Goal: Transaction & Acquisition: Purchase product/service

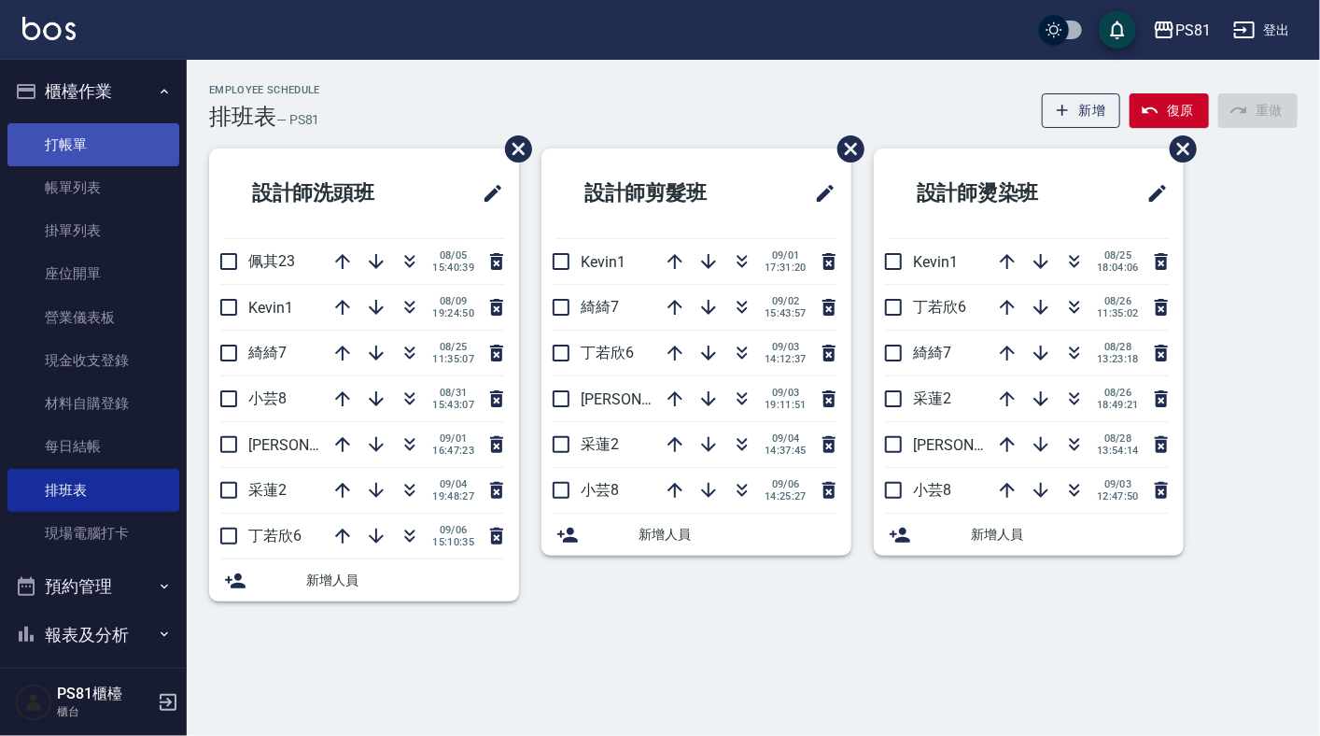
click at [104, 148] on link "打帳單" at bounding box center [93, 144] width 172 height 43
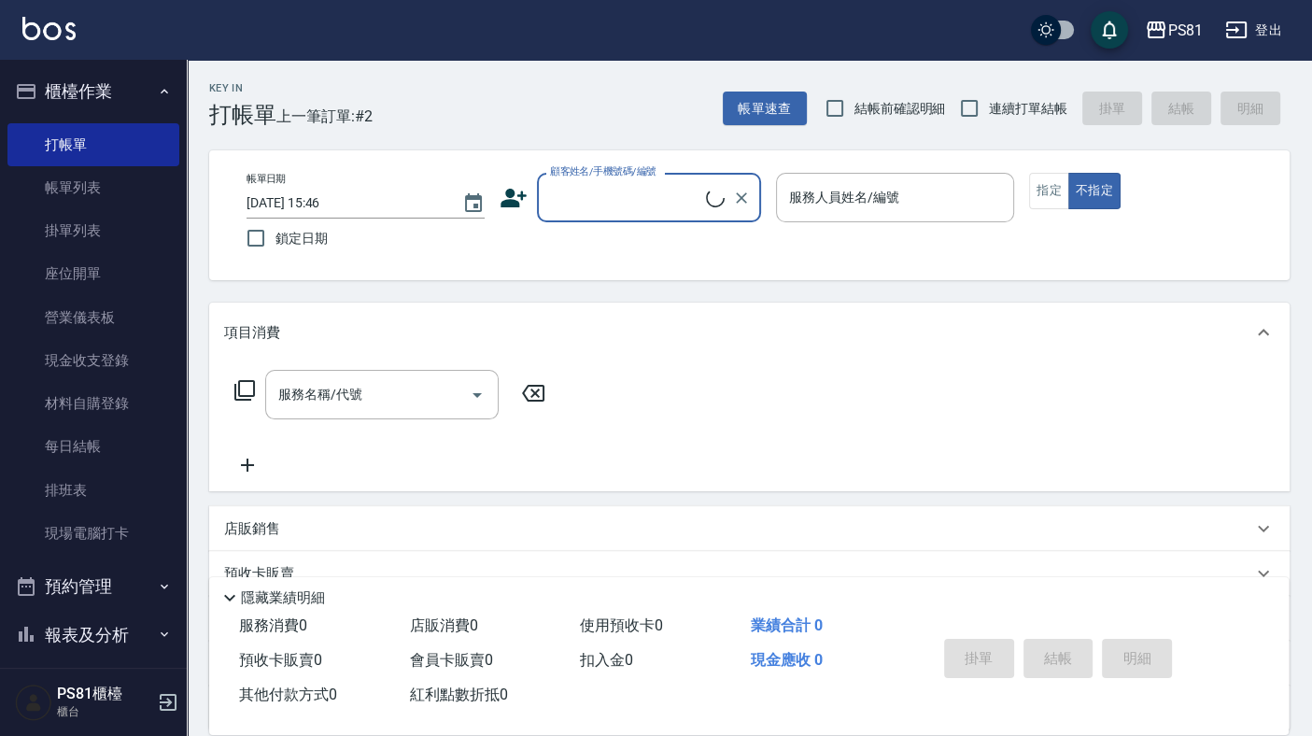
click at [715, 191] on icon at bounding box center [715, 198] width 19 height 19
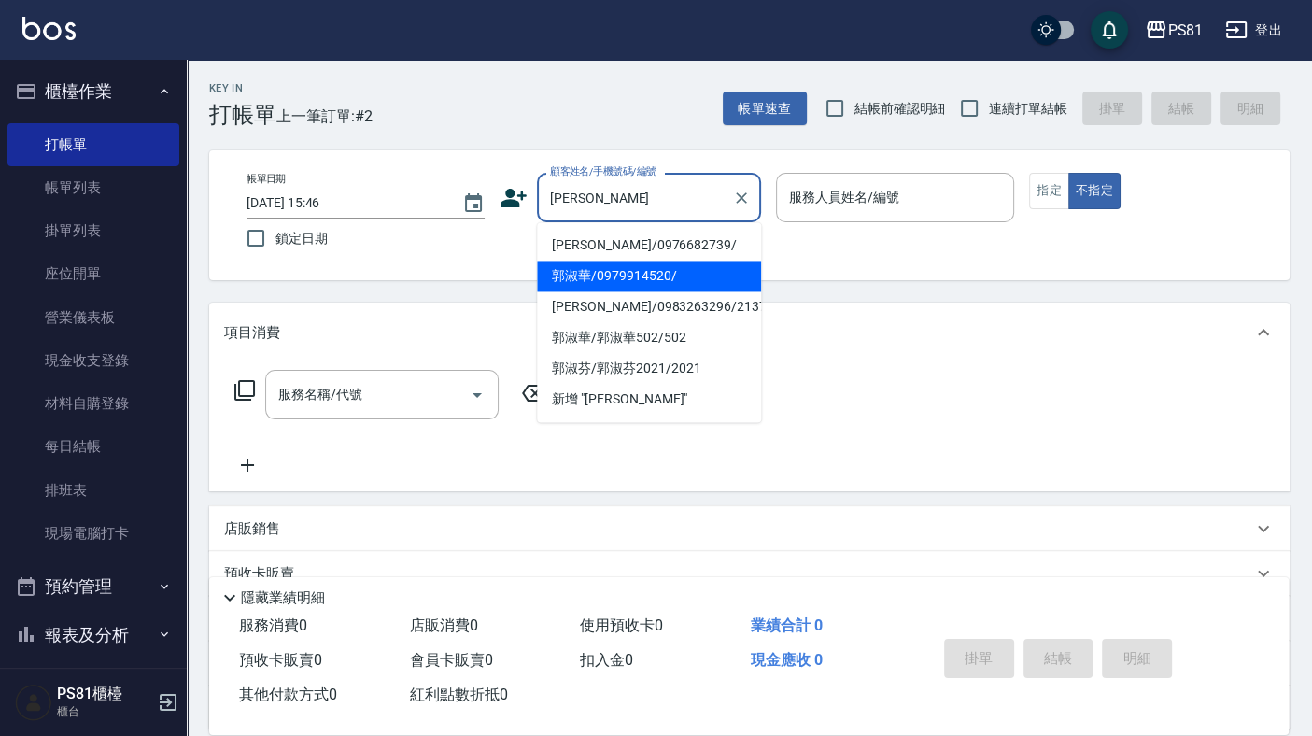
click at [636, 277] on li "郭淑華/0979914520/" at bounding box center [649, 275] width 224 height 31
type input "郭淑華/0979914520/"
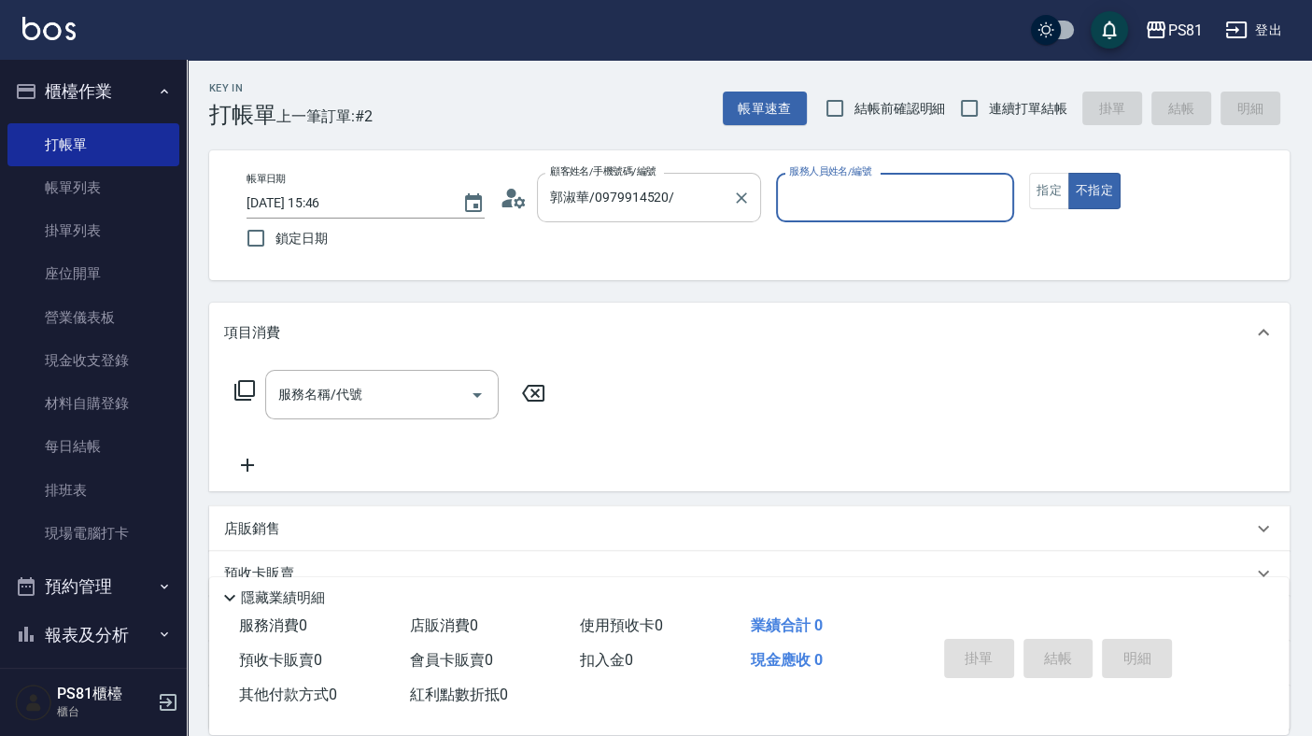
type input "小芸-8"
click at [1045, 204] on button "指定" at bounding box center [1049, 191] width 40 height 36
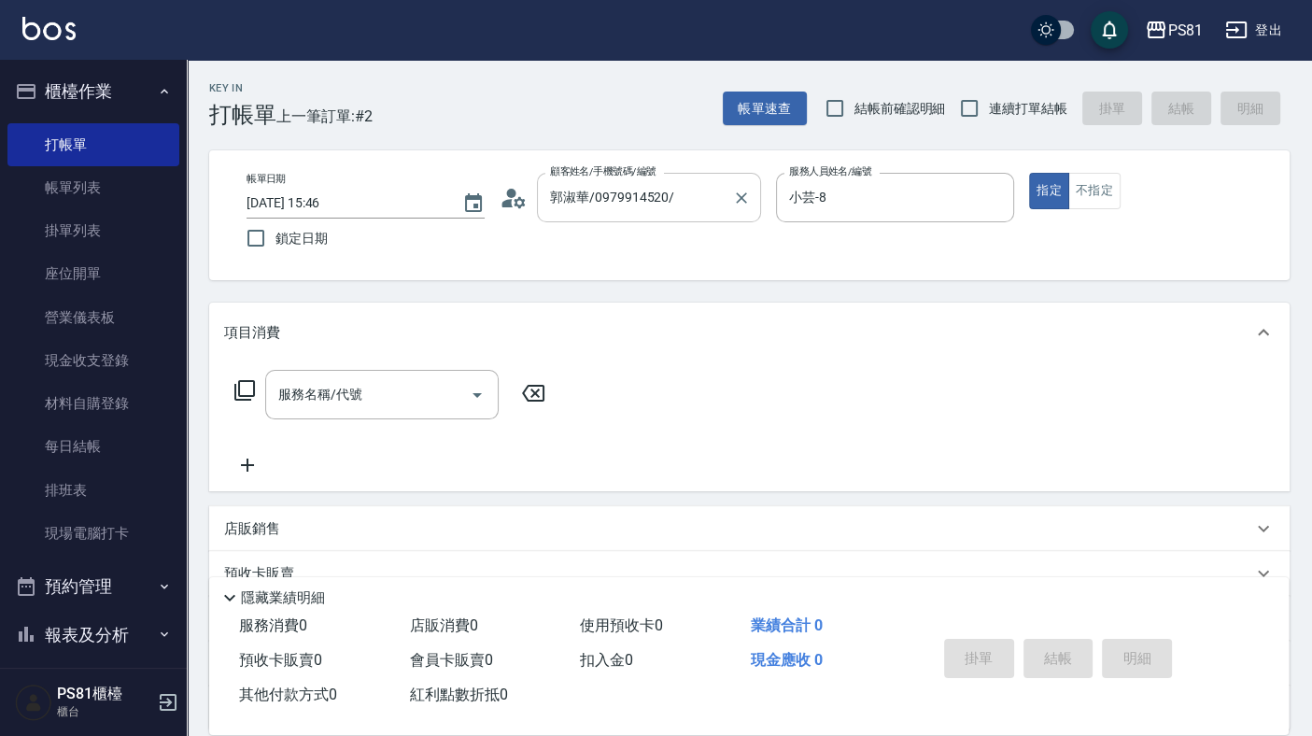
click at [1020, 106] on span "連續打單結帳" at bounding box center [1028, 109] width 78 height 20
click at [267, 233] on input "鎖定日期" at bounding box center [255, 237] width 39 height 39
checkbox input "true"
click at [350, 395] on input "服務名稱/代號" at bounding box center [368, 394] width 189 height 33
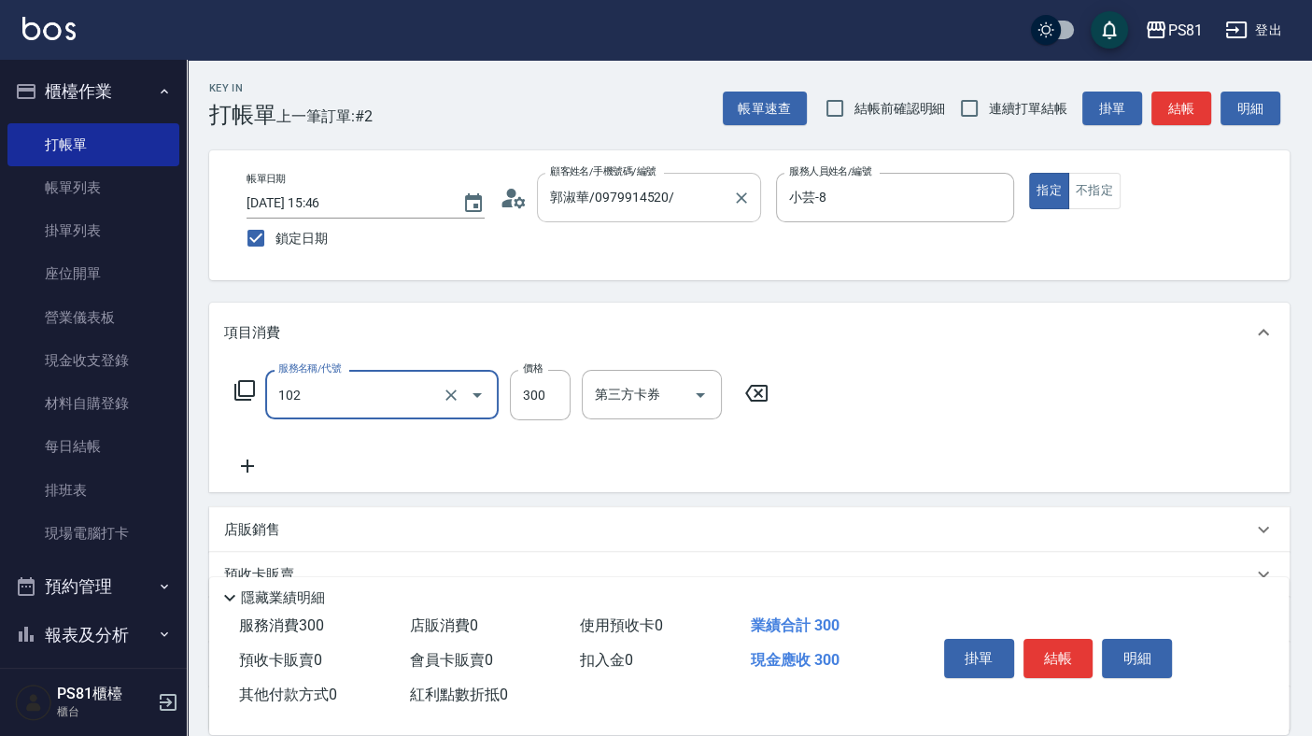
type input "保濕洗(102)"
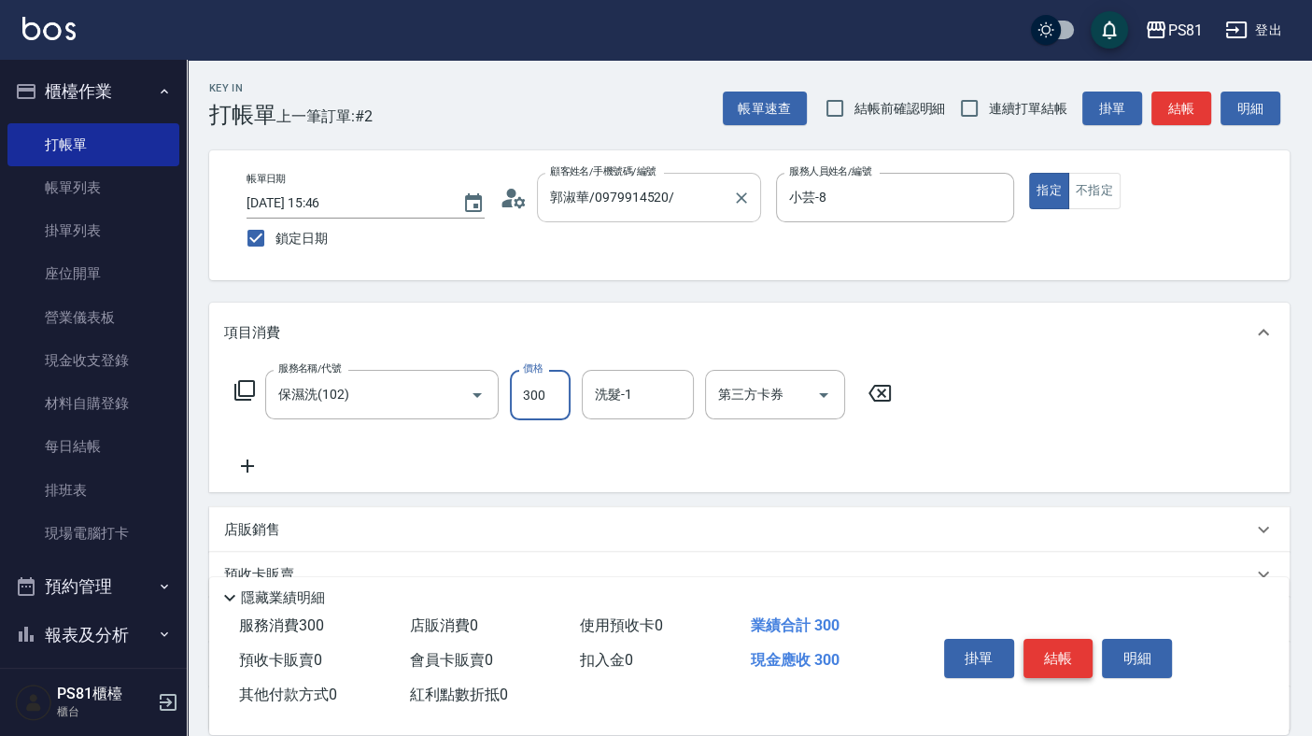
click at [1068, 646] on button "結帳" at bounding box center [1058, 658] width 70 height 39
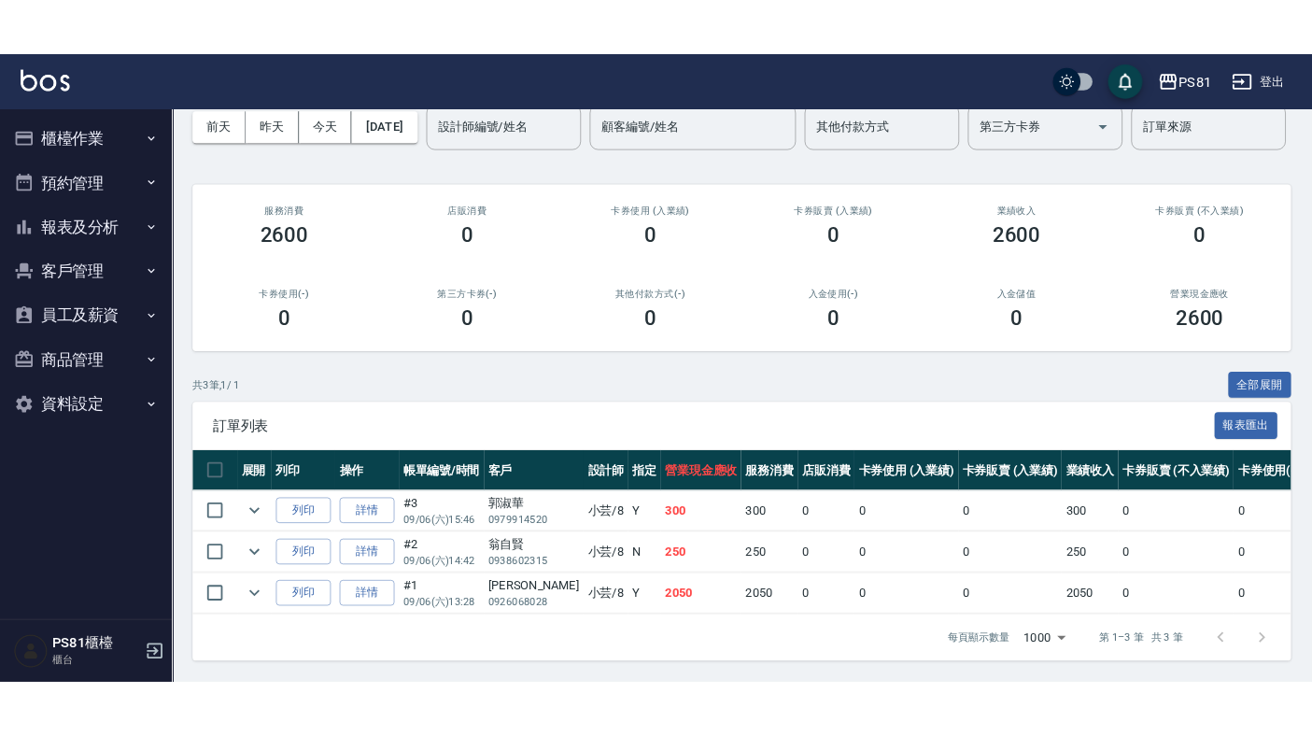
scroll to position [105, 0]
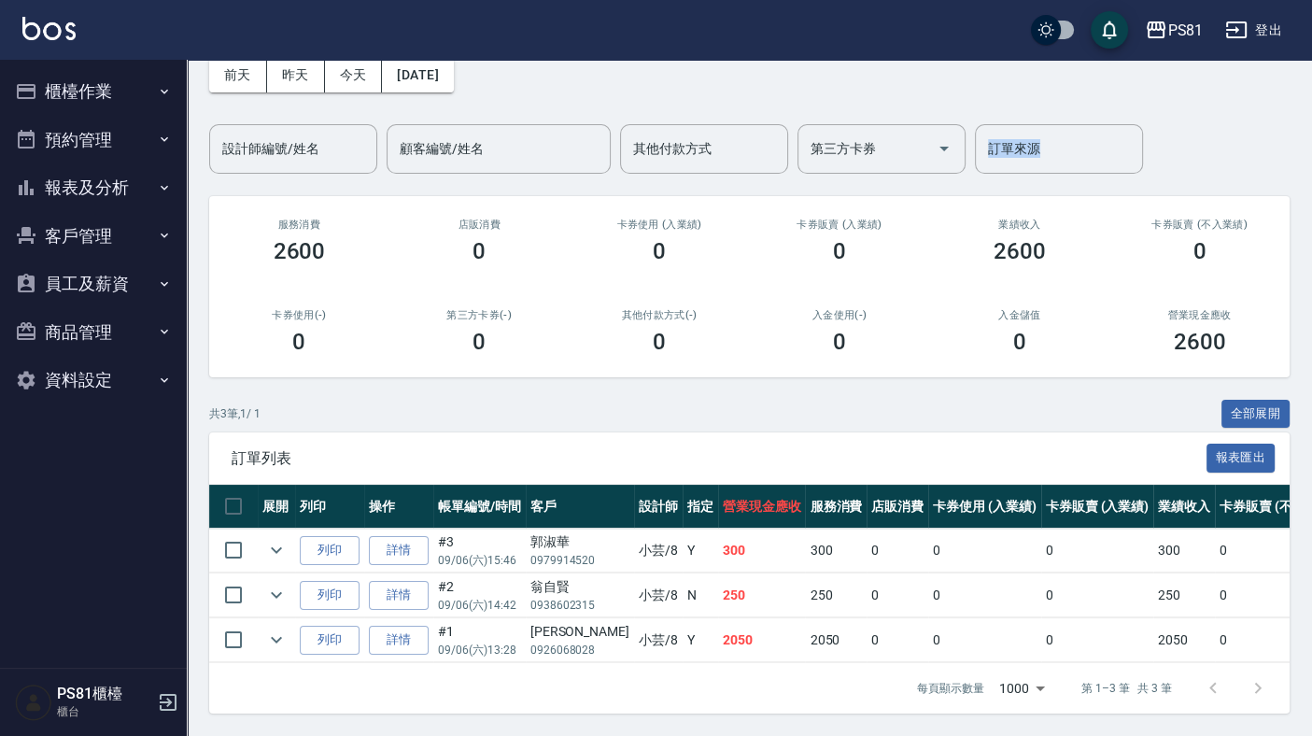
drag, startPoint x: 1042, startPoint y: 102, endPoint x: 1300, endPoint y: 175, distance: 267.8
click at [1181, 158] on div "前天 昨天 今天 2025/09/06 設計師編號/姓名 設計師編號/姓名 顧客編號/姓名 顧客編號/姓名 其他付款方式 其他付款方式 第三方卡券 第三方卡券…" at bounding box center [749, 104] width 1080 height 138
drag, startPoint x: 1116, startPoint y: 396, endPoint x: 999, endPoint y: 415, distance: 118.3
click at [1010, 412] on div "共 3 筆, 1 / 1 全部展開" at bounding box center [749, 414] width 1080 height 29
drag, startPoint x: 1083, startPoint y: 673, endPoint x: 1087, endPoint y: 686, distance: 13.6
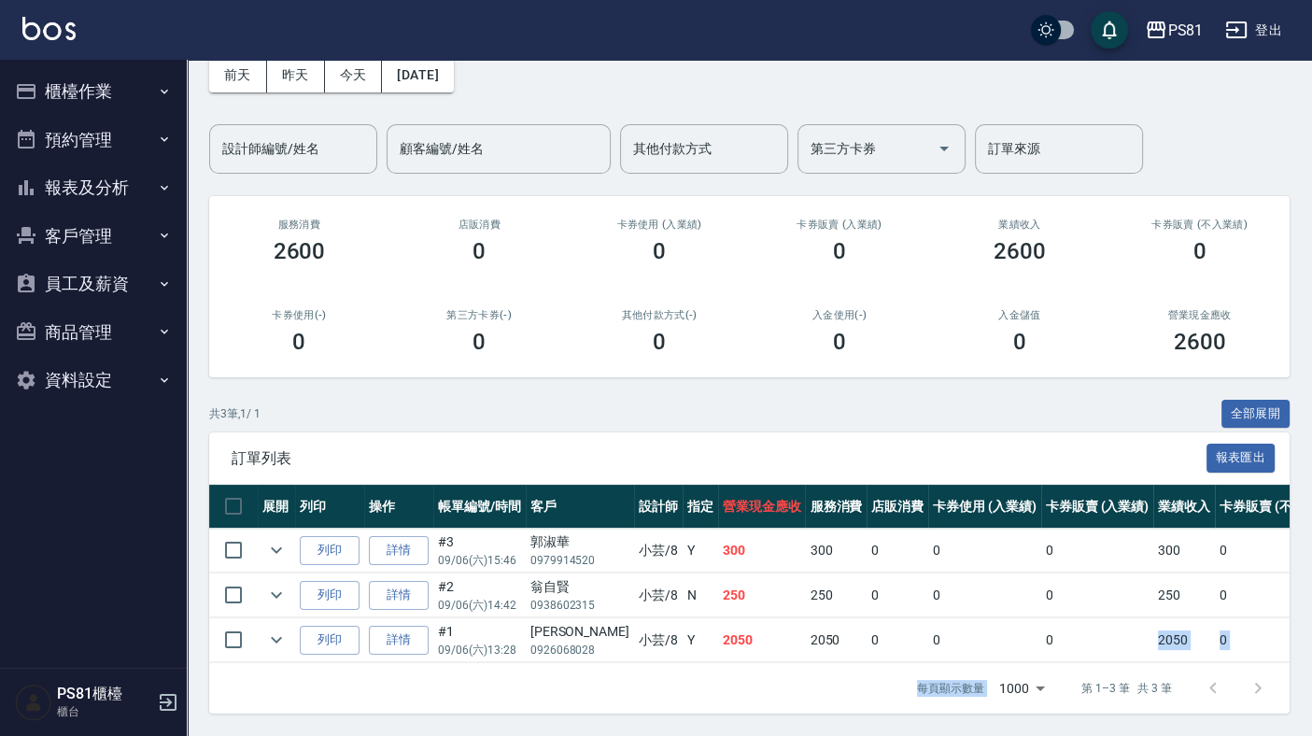
click at [1087, 681] on div "訂單列表 報表匯出 展開 列印 操作 帳單編號/時間 客戶 設計師 指定 營業現金應收 服務消費 店販消費 卡券使用 (入業績) 卡券販賣 (入業績) 業績收…" at bounding box center [749, 572] width 1080 height 281
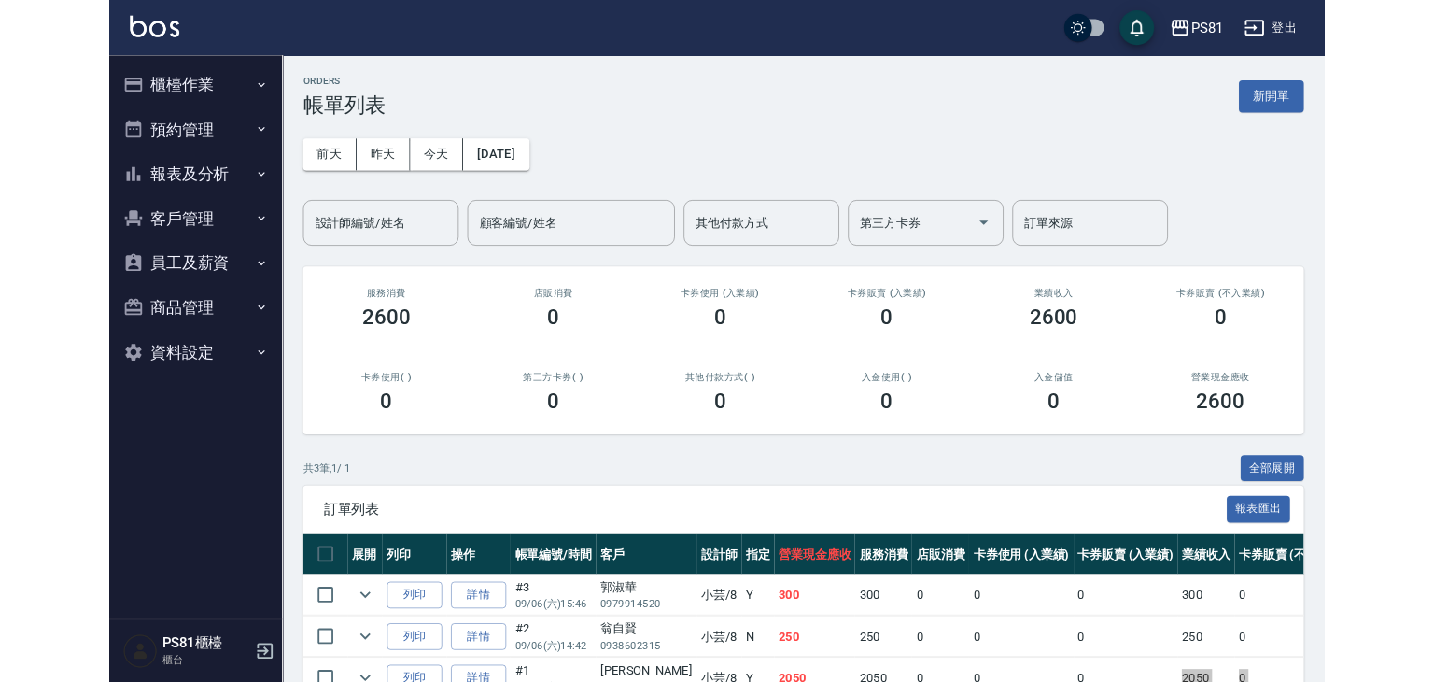
scroll to position [0, 0]
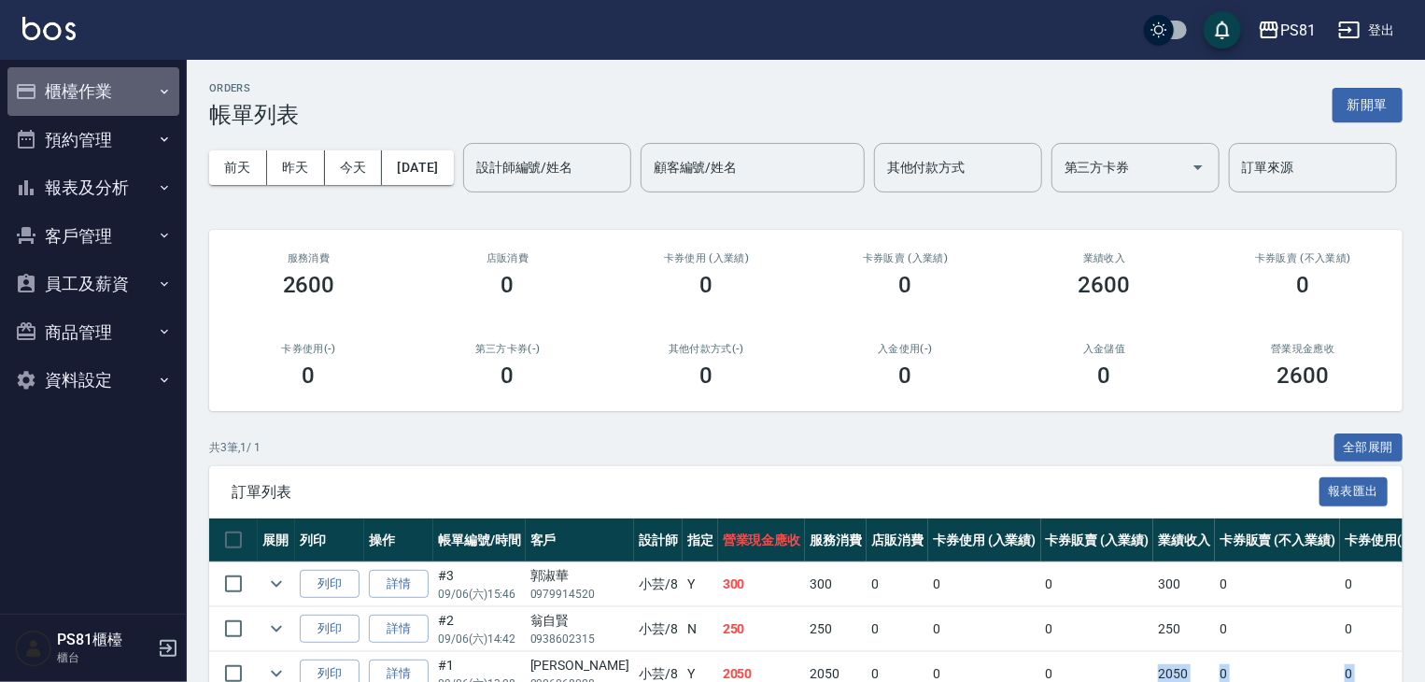
click at [111, 76] on button "櫃檯作業" at bounding box center [93, 91] width 172 height 49
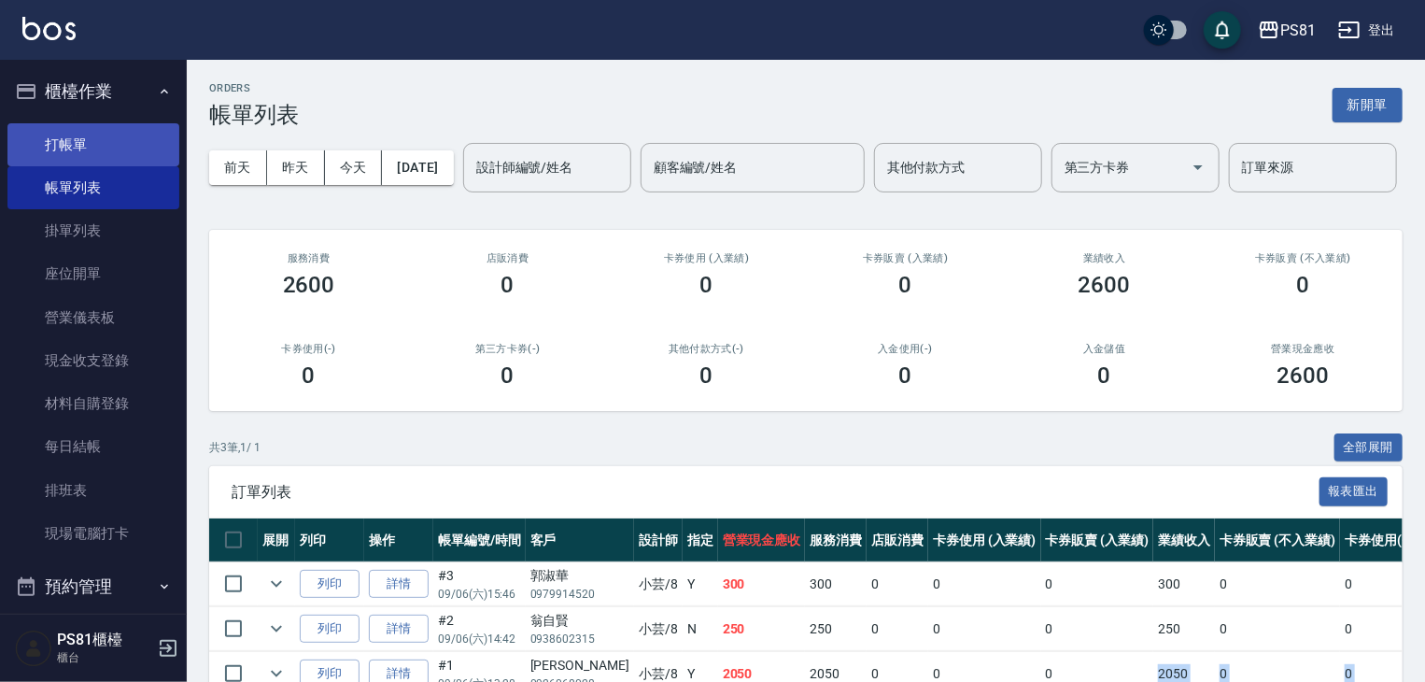
click at [105, 132] on link "打帳單" at bounding box center [93, 144] width 172 height 43
